Goal: Information Seeking & Learning: Learn about a topic

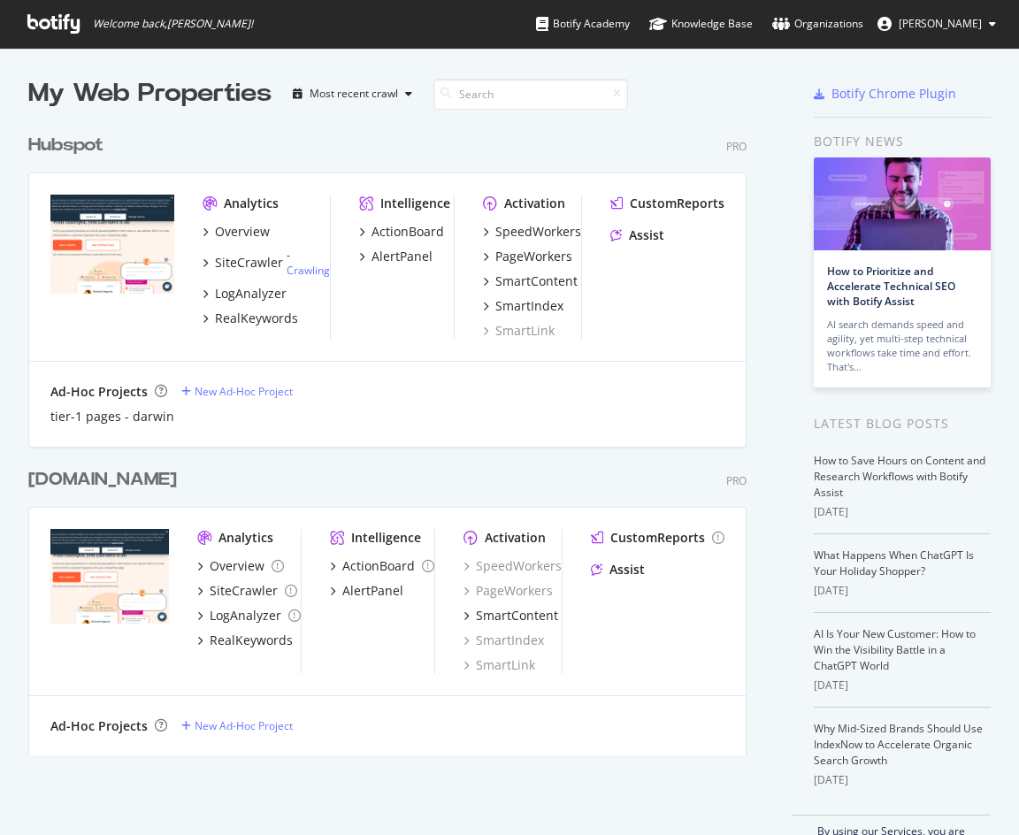
scroll to position [824, 998]
click at [232, 295] on div "LogAnalyzer" at bounding box center [251, 294] width 72 height 18
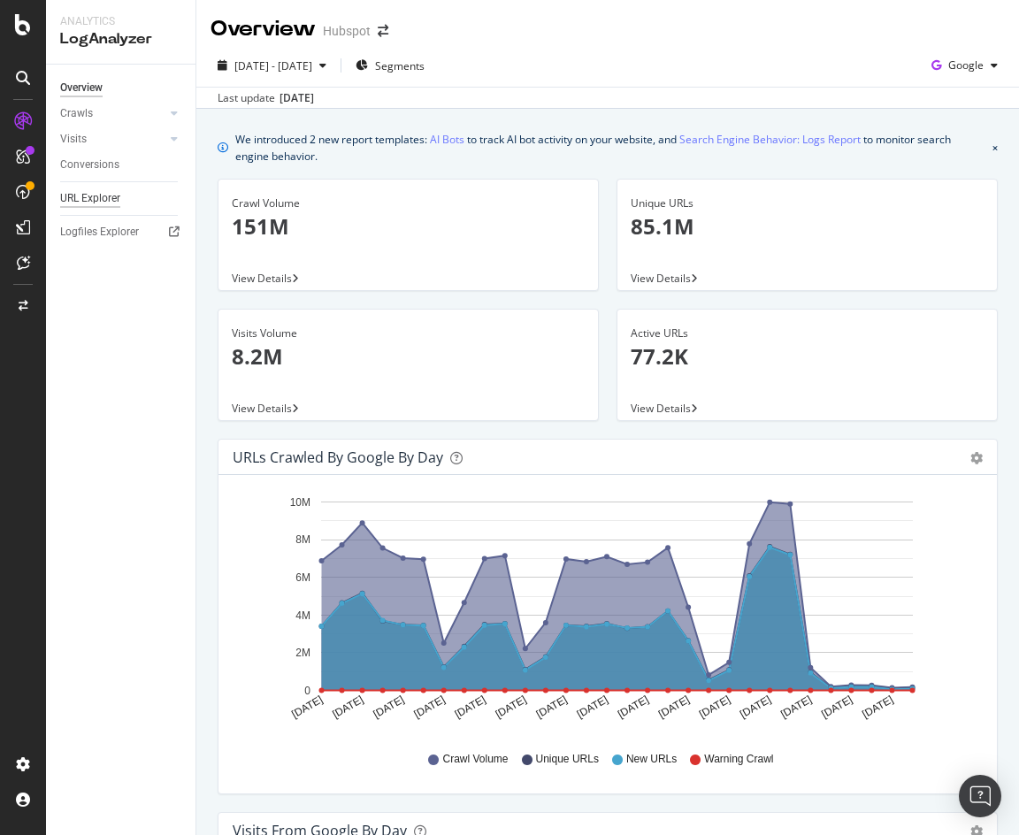
click at [94, 201] on div "URL Explorer" at bounding box center [90, 198] width 60 height 19
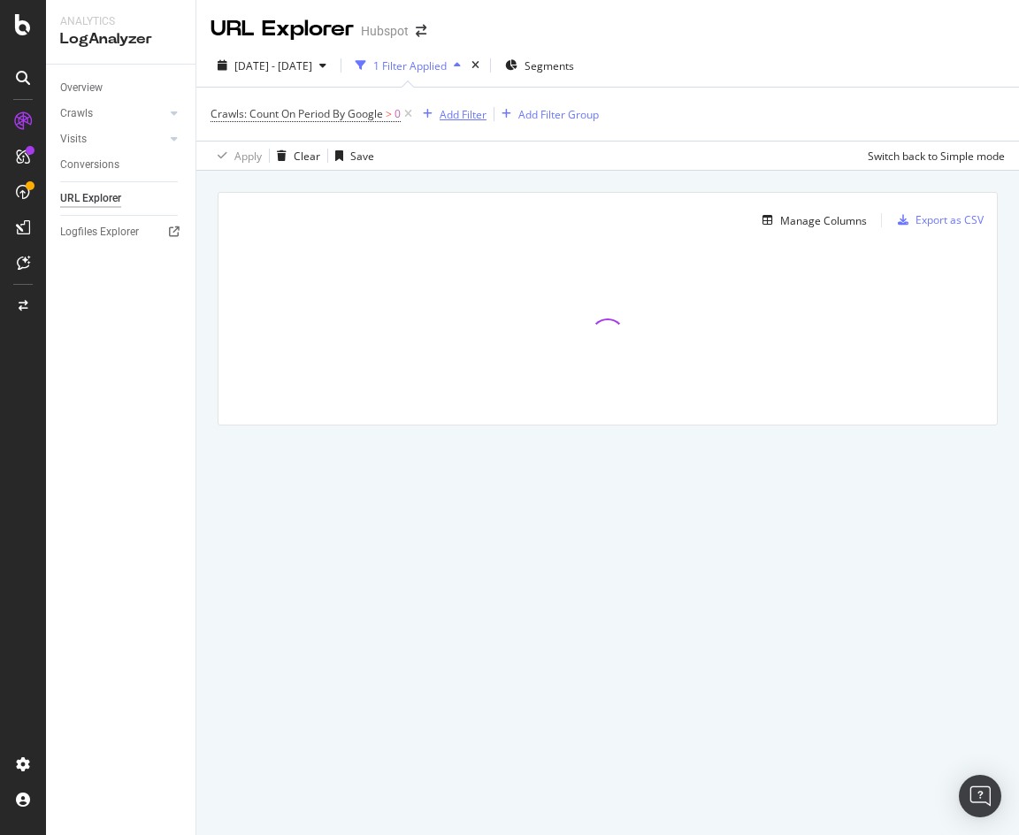
click at [460, 108] on div "Add Filter" at bounding box center [463, 114] width 47 height 15
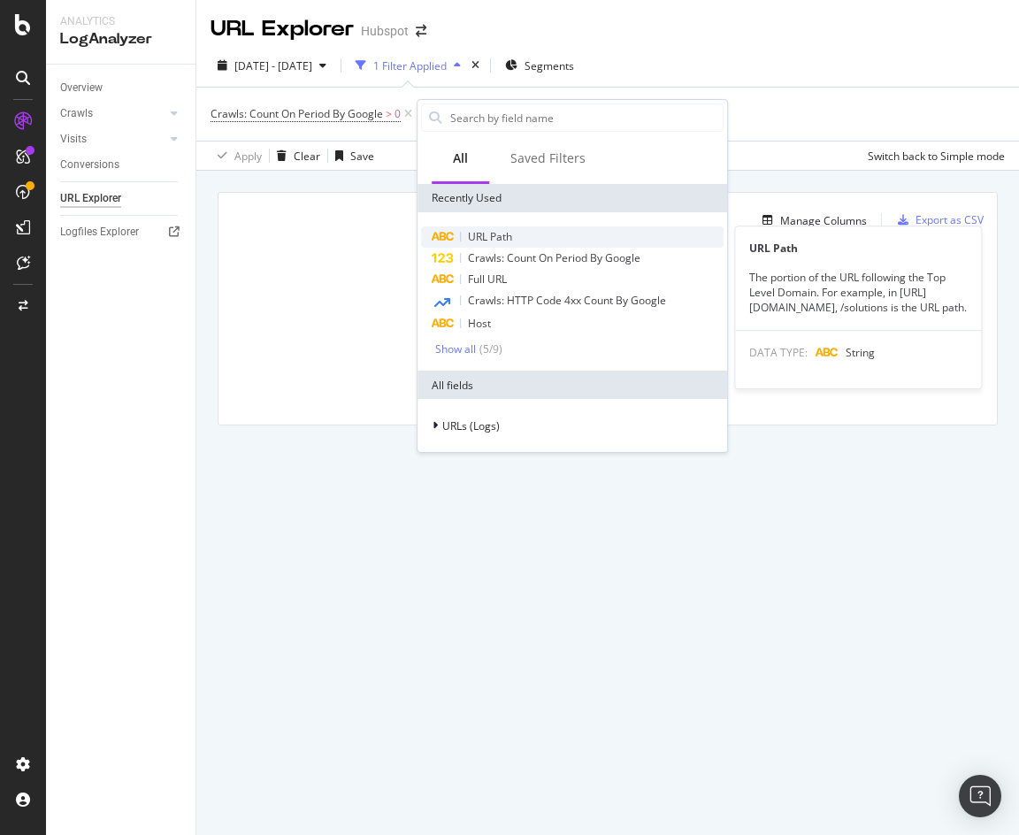
click at [497, 242] on span "URL Path" at bounding box center [490, 236] width 44 height 15
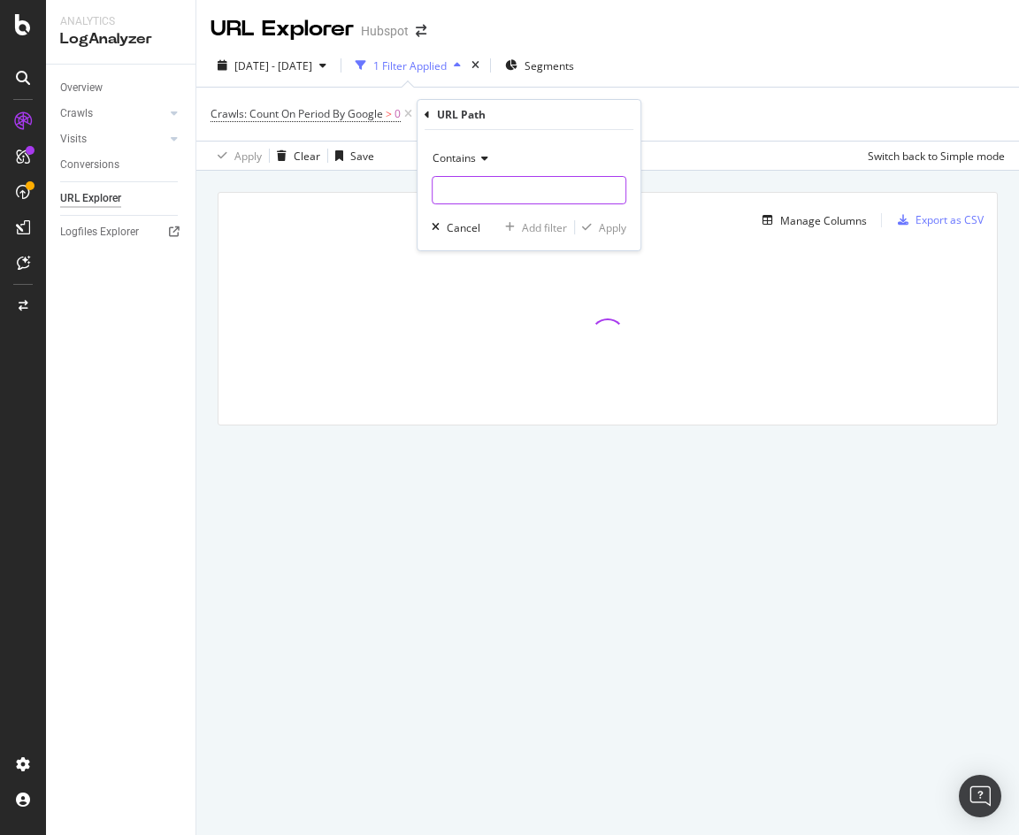
click at [481, 193] on input "text" at bounding box center [529, 190] width 193 height 28
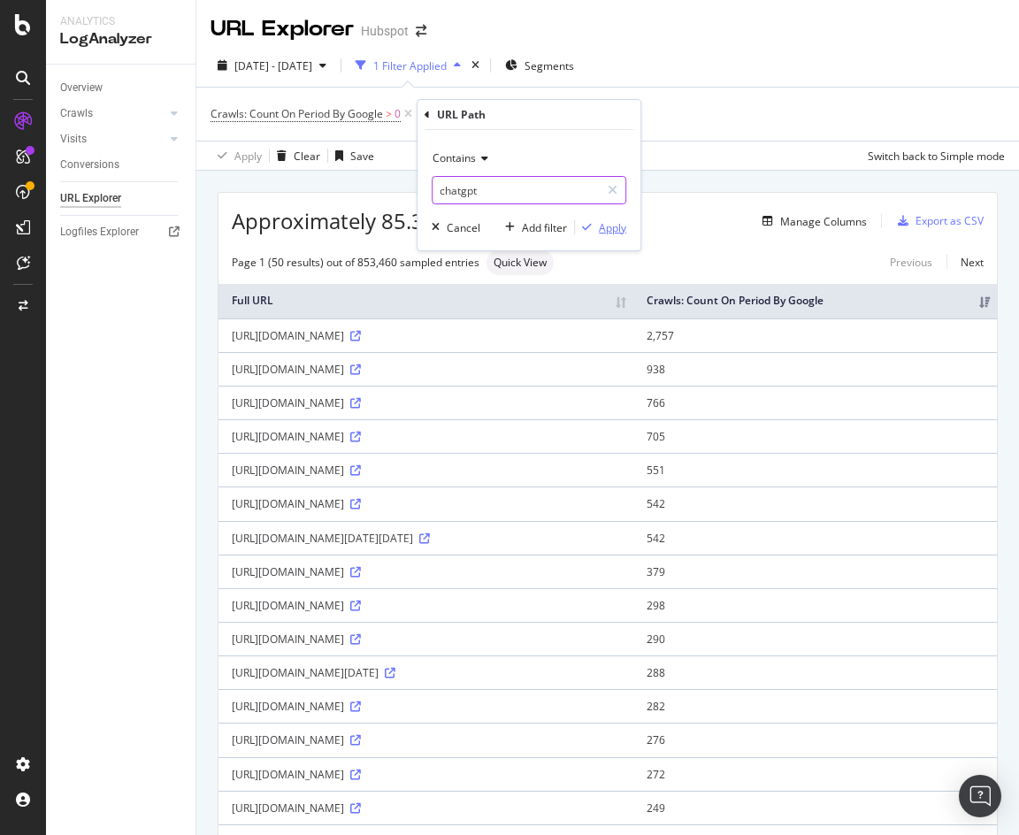
type input "chatgpt"
click at [613, 226] on div "Apply" at bounding box center [612, 227] width 27 height 15
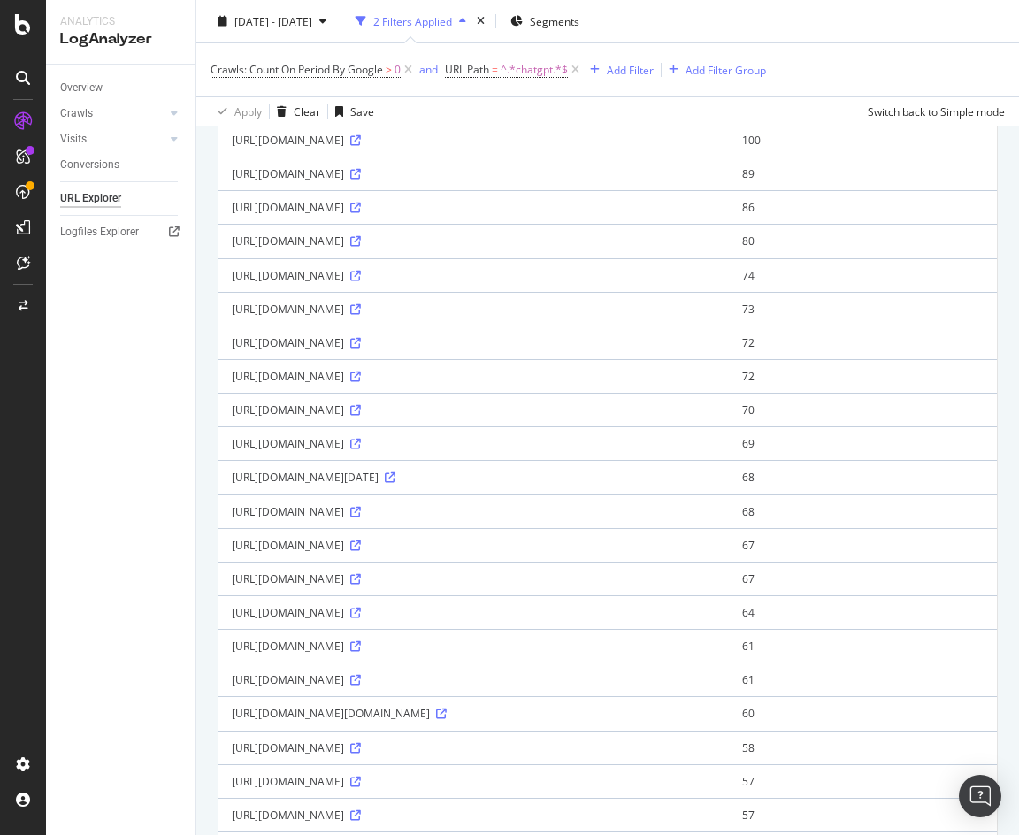
scroll to position [184, 0]
